Goal: Information Seeking & Learning: Learn about a topic

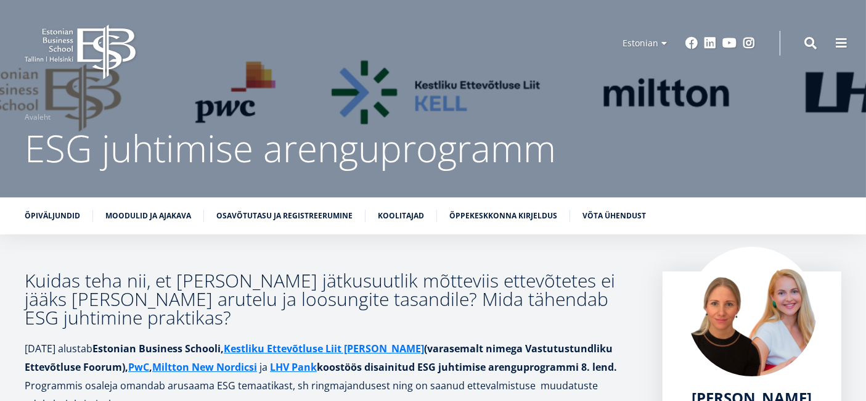
click at [72, 46] on icon "EBS Logo Created with Sketch." at bounding box center [80, 52] width 111 height 55
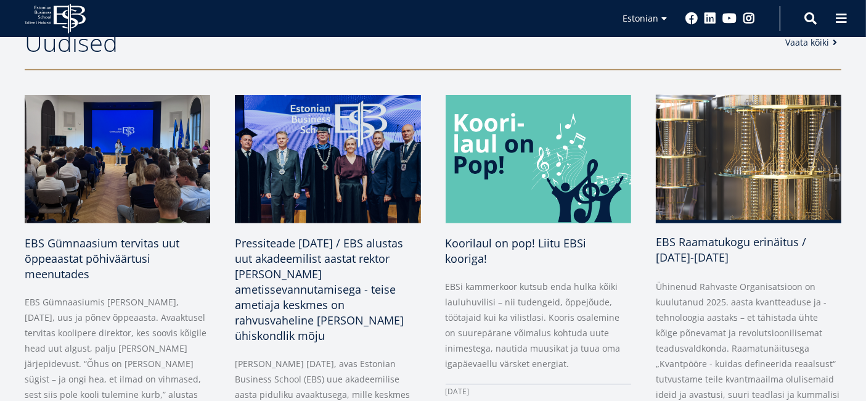
scroll to position [479, 0]
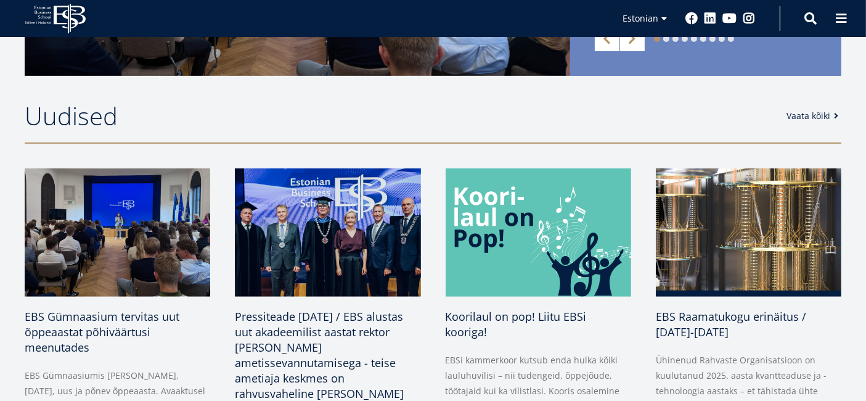
click at [818, 110] on link "Vaata kõiki" at bounding box center [815, 116] width 56 height 12
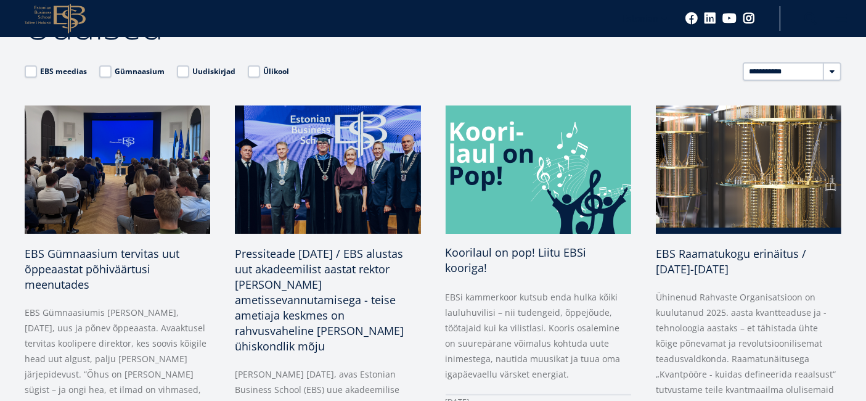
scroll to position [205, 0]
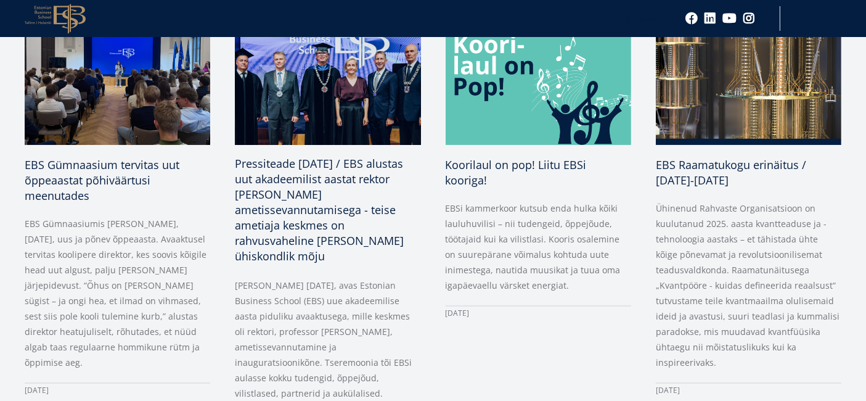
click at [305, 224] on span "Pressiteade [DATE] / EBS alustas uut akadeemilist aastat rektor [PERSON_NAME] a…" at bounding box center [319, 209] width 169 height 107
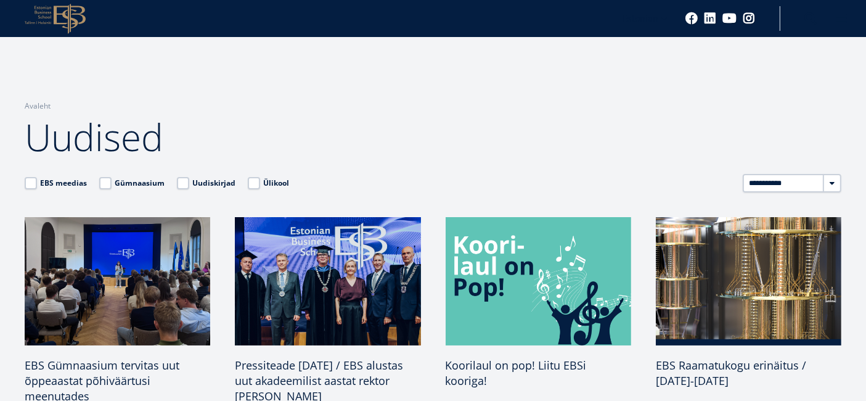
scroll to position [0, 0]
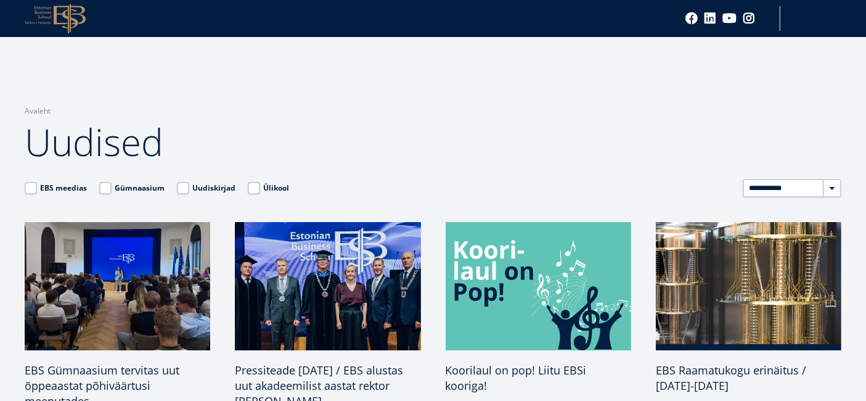
drag, startPoint x: 32, startPoint y: 103, endPoint x: 69, endPoint y: 105, distance: 37.0
click at [32, 103] on div "Breadcrumb Avaleht Uudised" at bounding box center [433, 89] width 866 height 179
click at [42, 105] on link "Avaleht" at bounding box center [38, 111] width 26 height 12
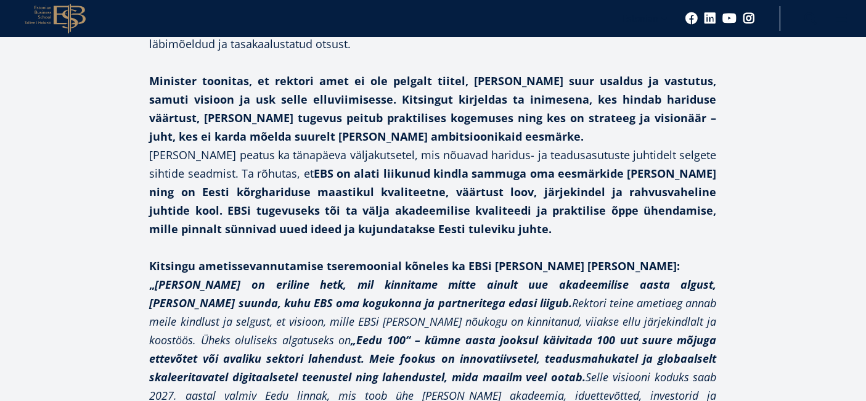
scroll to position [1233, 0]
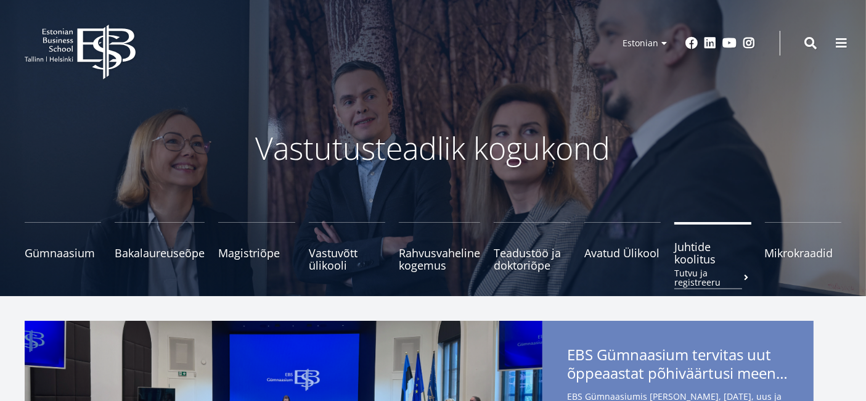
click at [703, 260] on span "Juhtide koolitus Tutvu ja registreeru" at bounding box center [712, 252] width 76 height 25
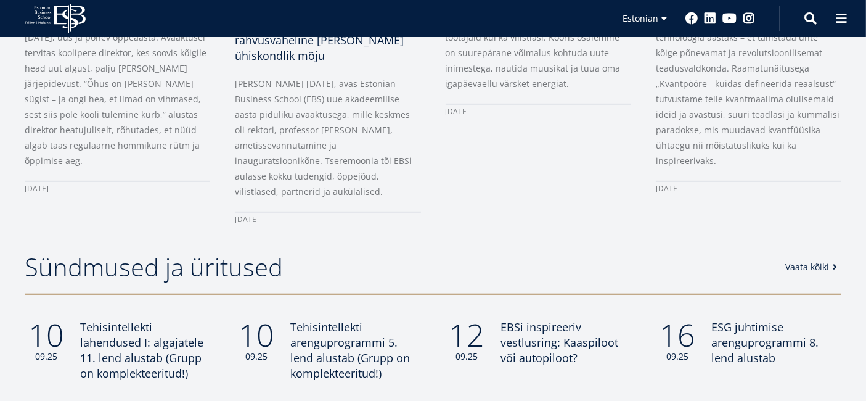
scroll to position [890, 0]
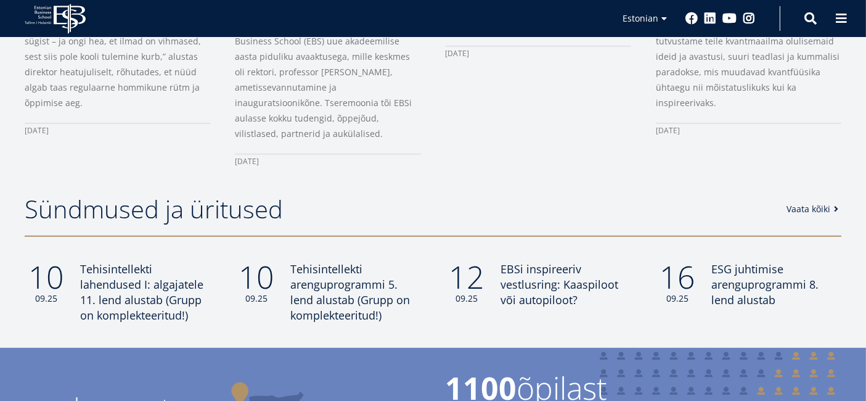
click at [806, 203] on link "Vaata kõiki" at bounding box center [815, 209] width 56 height 12
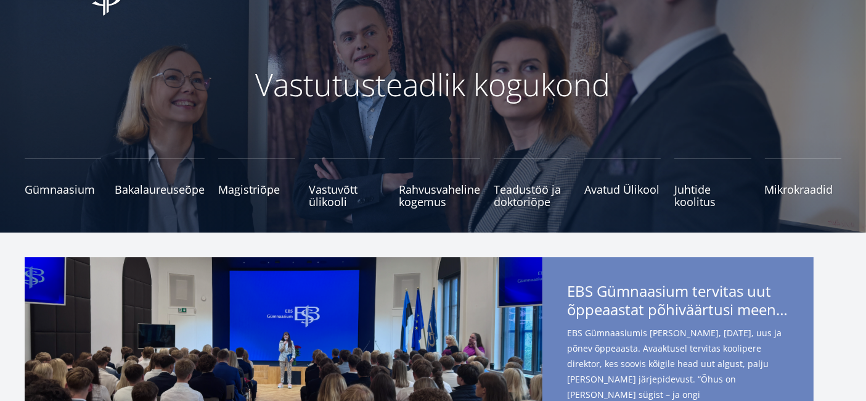
scroll to position [0, 0]
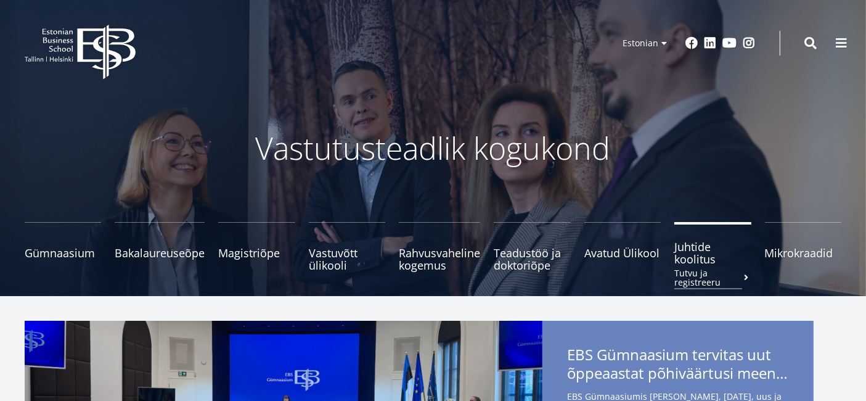
click at [689, 256] on span "Juhtide koolitus Tutvu ja registreeru" at bounding box center [712, 252] width 76 height 25
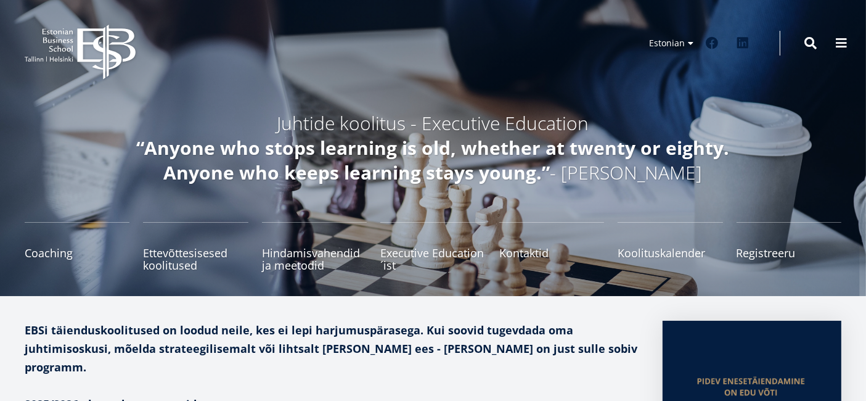
scroll to position [68, 0]
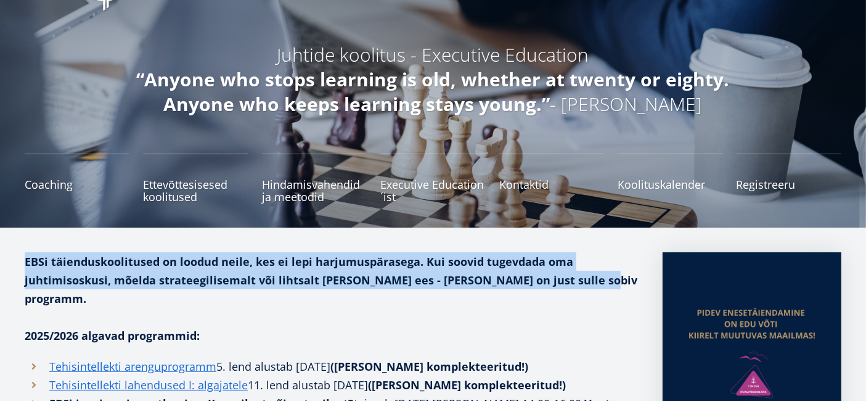
drag, startPoint x: 26, startPoint y: 260, endPoint x: 617, endPoint y: 279, distance: 591.5
click at [617, 279] on p "EBSi täienduskoolitused on loodud neile, kes ei lepi harjumuspärasega. Kui soov…" at bounding box center [331, 279] width 613 height 55
copy strong "EBSi täienduskoolitused on loodud neile, kes ei lepi harjumuspärasega. Kui soov…"
